Goal: Find specific page/section: Find specific page/section

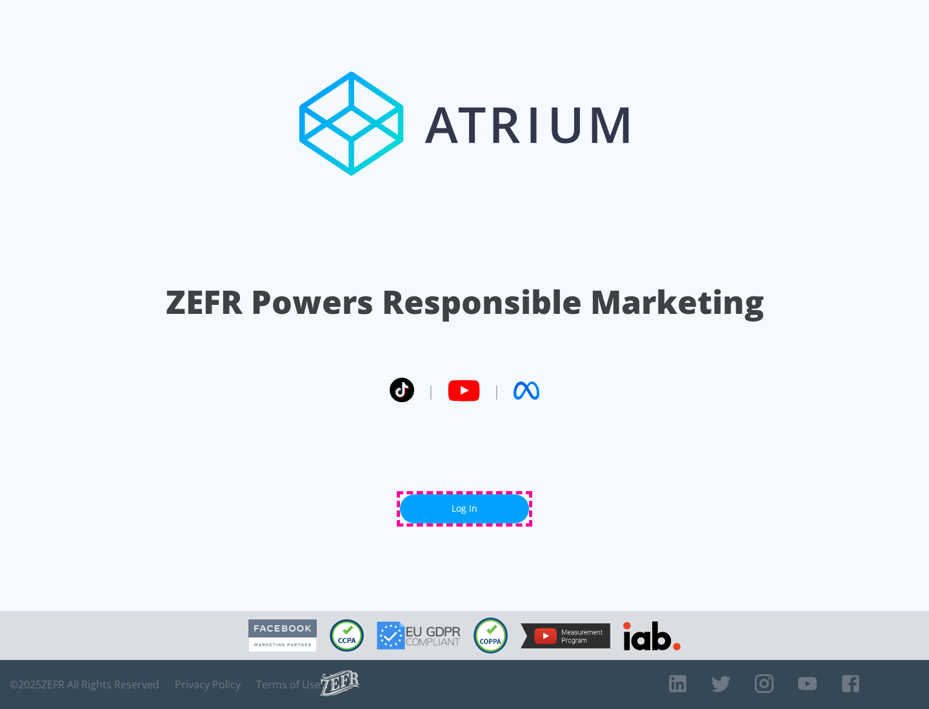
click at [464, 509] on link "Log In" at bounding box center [464, 509] width 129 height 29
